Goal: Task Accomplishment & Management: Manage account settings

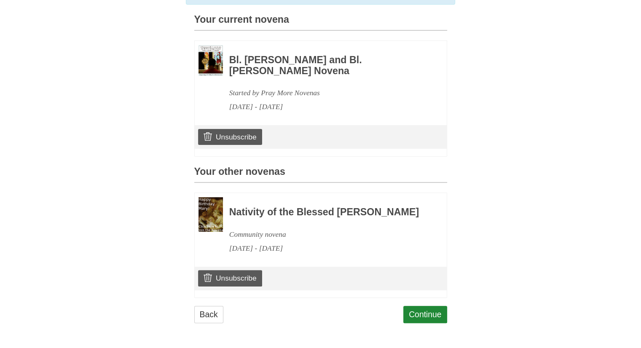
scroll to position [236, 0]
click at [243, 274] on link "Unsubscribe" at bounding box center [230, 278] width 64 height 16
click at [230, 280] on link "Unsubscribe" at bounding box center [230, 278] width 64 height 16
